Goal: Check status: Check status

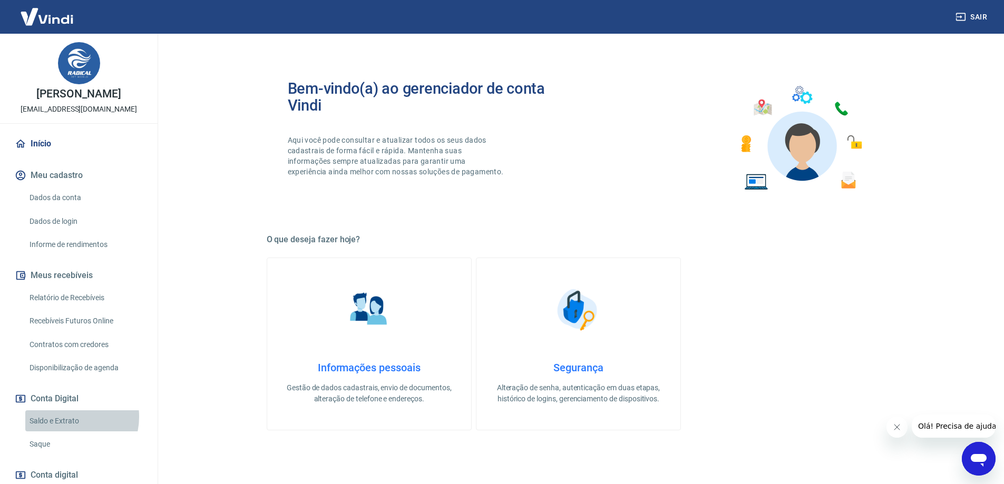
click at [70, 417] on link "Saldo e Extrato" at bounding box center [85, 421] width 120 height 22
